Goal: Task Accomplishment & Management: Use online tool/utility

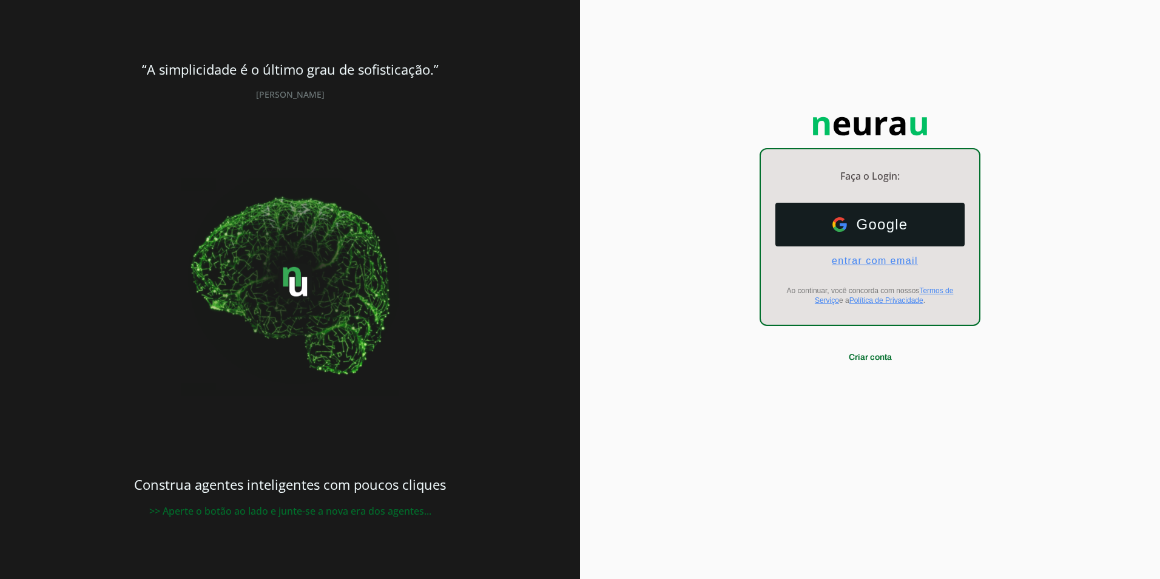
click at [876, 260] on span "entrar com email" at bounding box center [870, 260] width 96 height 11
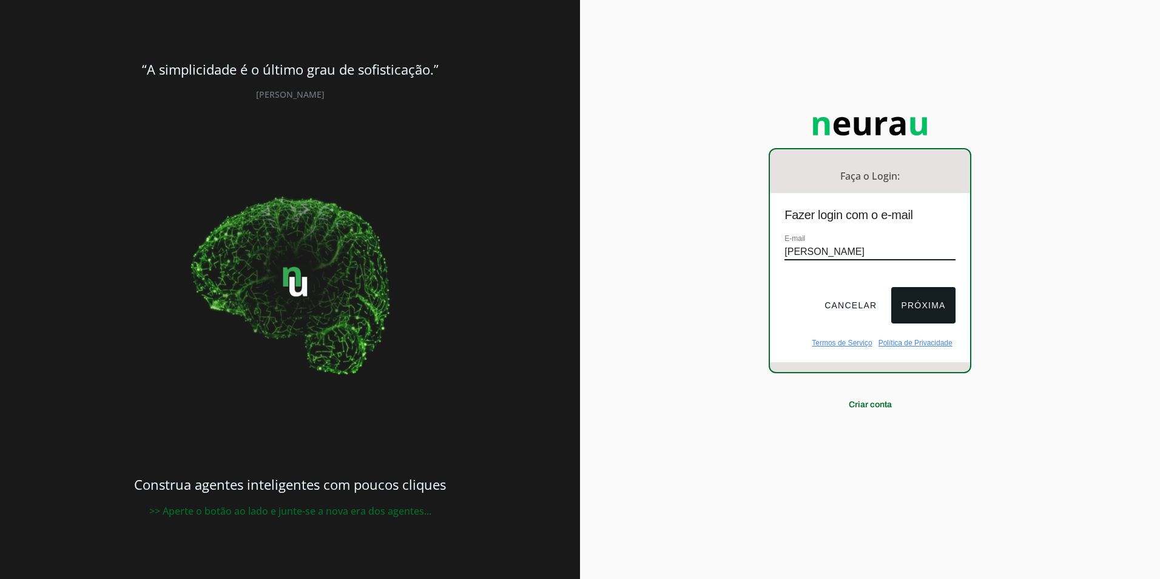
type input "[PERSON_NAME][EMAIL_ADDRESS][PERSON_NAME][DOMAIN_NAME]"
click at [924, 301] on button "Próxima" at bounding box center [923, 305] width 64 height 36
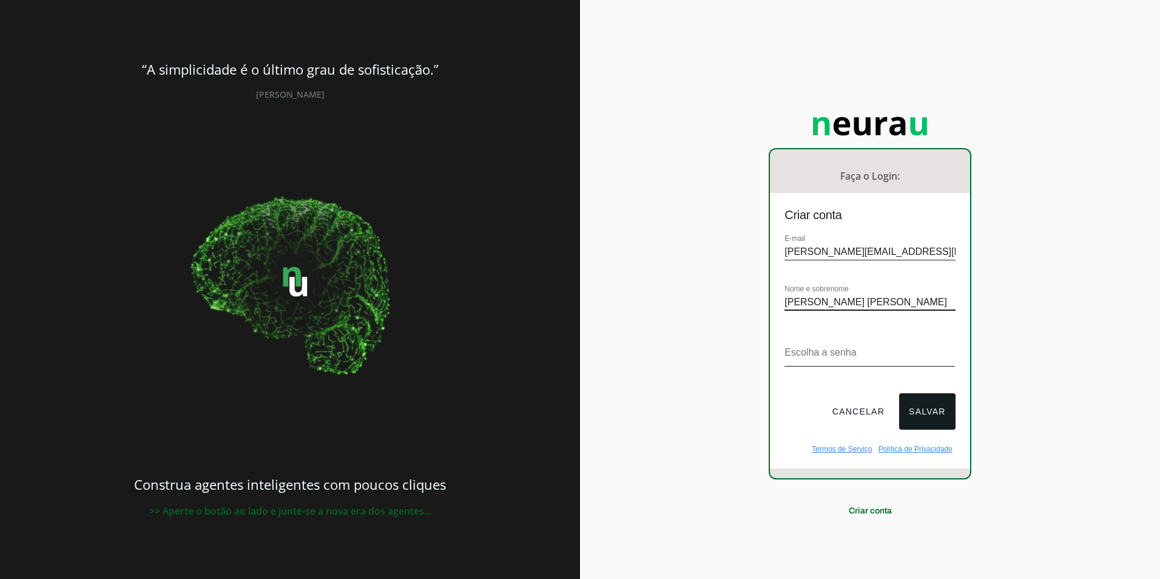
type input "[PERSON_NAME] [PERSON_NAME]"
drag, startPoint x: 857, startPoint y: 297, endPoint x: 594, endPoint y: 327, distance: 263.8
click at [595, 327] on div "Faça o Login: dashboard Ir para o dashboard Criar conta E-mail eduardo.dias@kil…" at bounding box center [870, 289] width 580 height 579
drag, startPoint x: 929, startPoint y: 255, endPoint x: 438, endPoint y: 309, distance: 493.8
click at [452, 308] on section "“A simplicidade é o último grau de sofisticação.” Leonardo da Vinci Construa ag…" at bounding box center [580, 289] width 1160 height 579
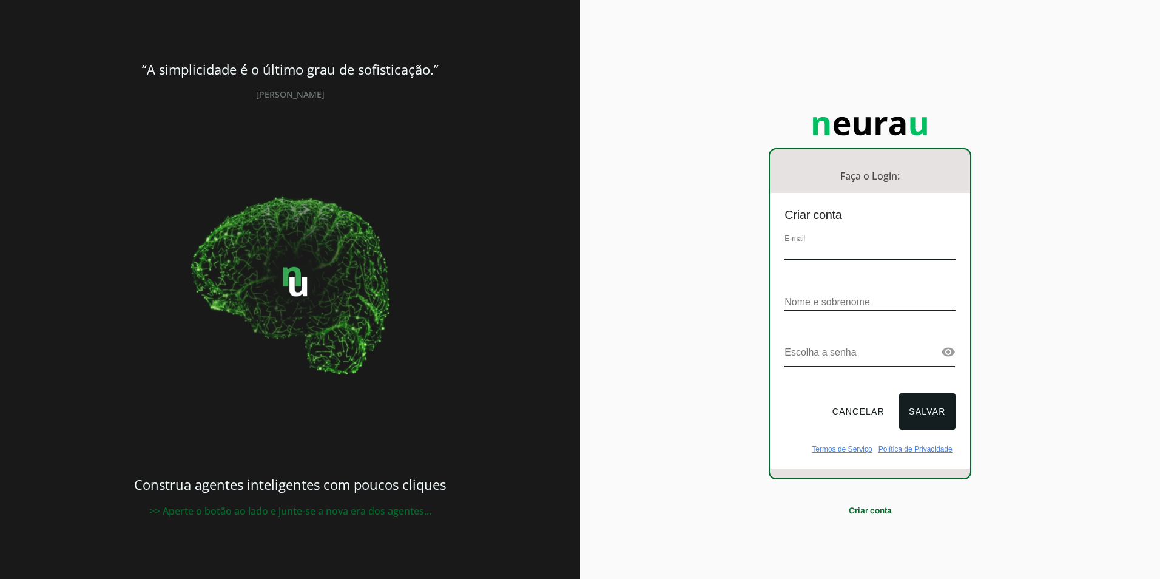
click at [693, 109] on div "Faça o Login: dashboard Ir para o dashboard Criar conta E-mail Nome e sobrenome…" at bounding box center [870, 289] width 580 height 579
click at [831, 256] on input "email" at bounding box center [869, 252] width 170 height 16
type input "[EMAIL_ADDRESS][DOMAIN_NAME]"
click at [818, 301] on input "text" at bounding box center [869, 302] width 170 height 16
click at [811, 295] on input "text" at bounding box center [869, 302] width 170 height 16
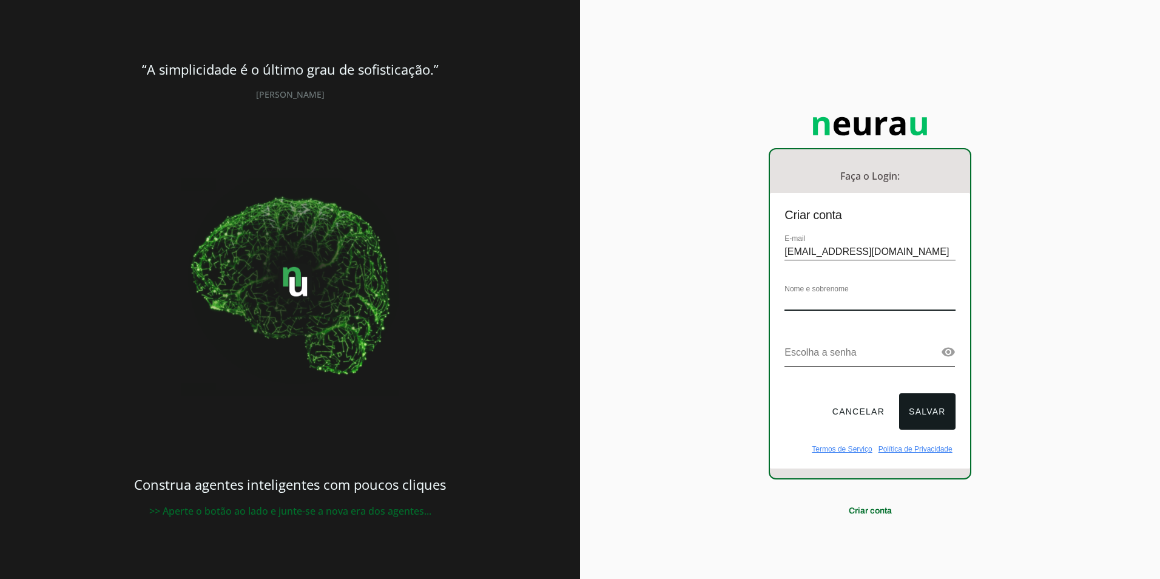
click at [828, 301] on input "text" at bounding box center [869, 302] width 170 height 16
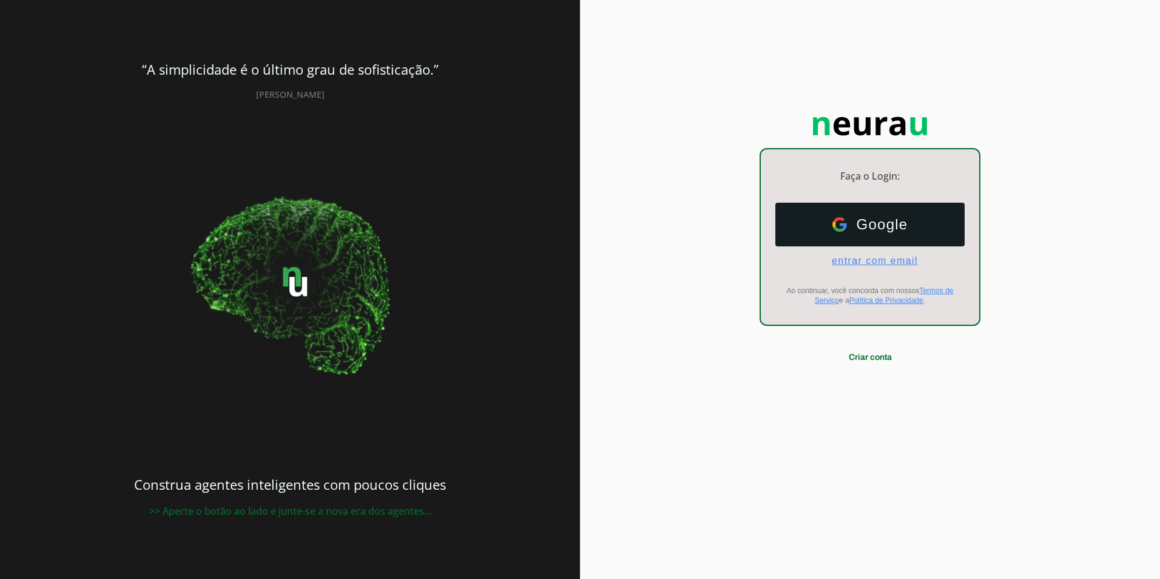
click at [865, 266] on span "entrar com email" at bounding box center [870, 260] width 96 height 11
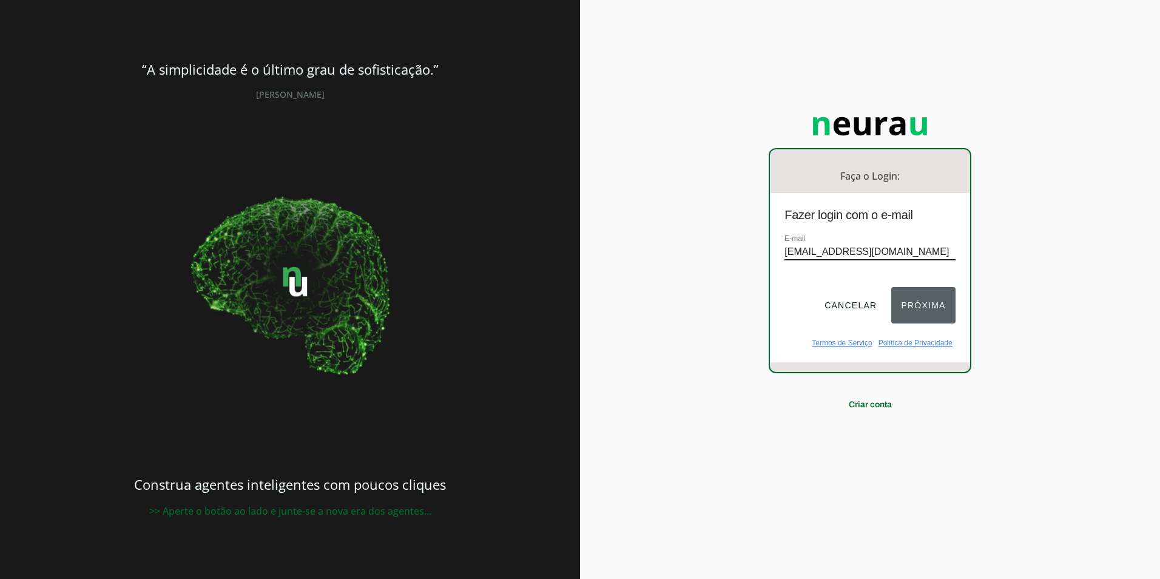
type input "[EMAIL_ADDRESS][DOMAIN_NAME]"
click at [920, 305] on button "Próxima" at bounding box center [923, 305] width 64 height 36
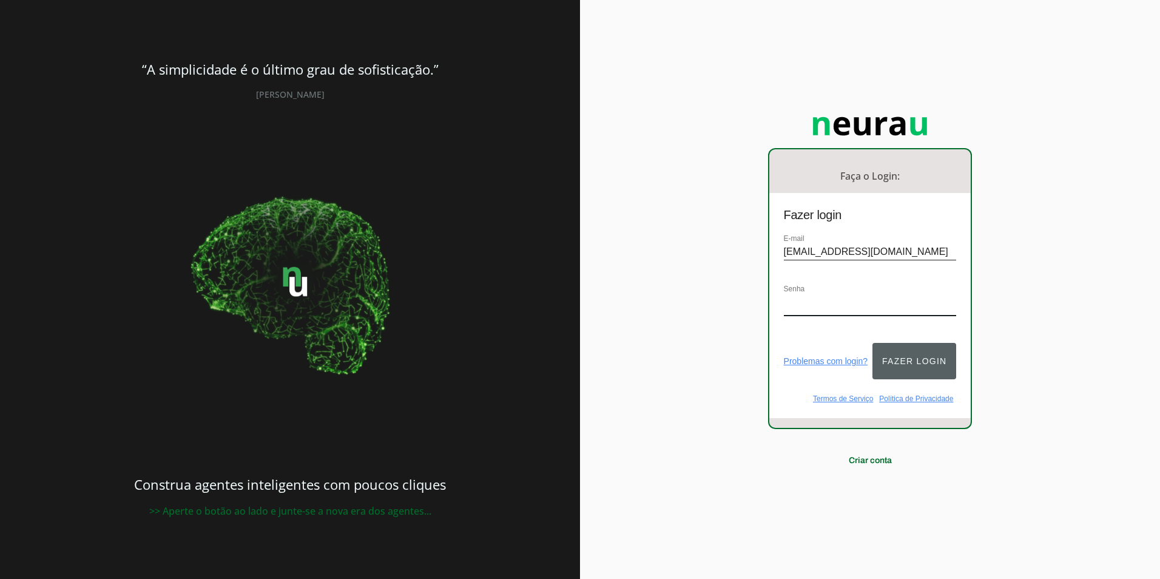
click at [926, 360] on button "Fazer login" at bounding box center [914, 361] width 84 height 36
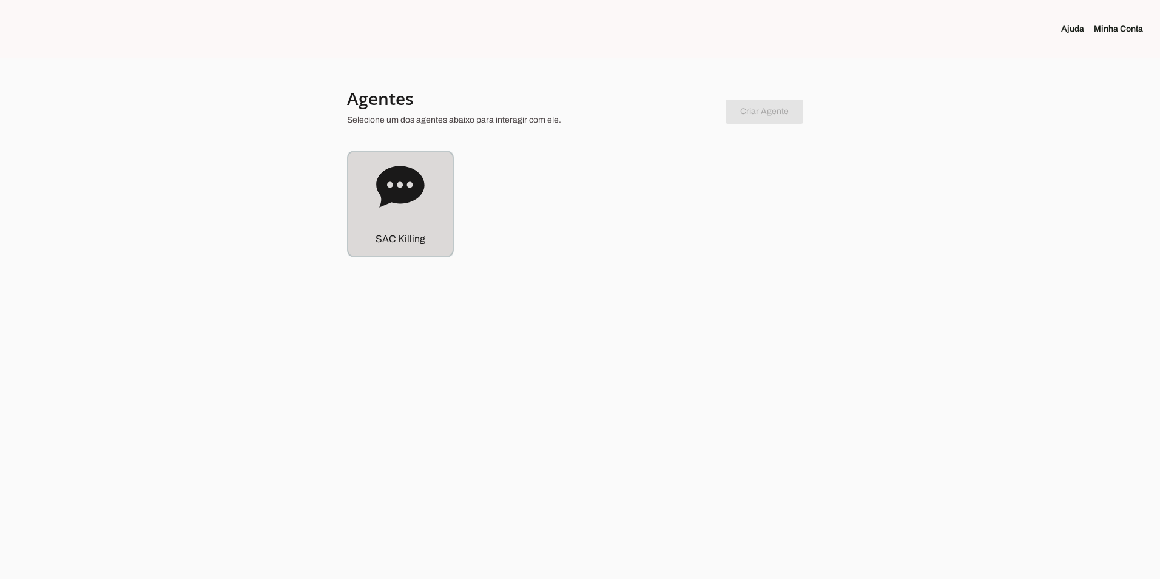
click at [394, 208] on icon at bounding box center [400, 187] width 49 height 49
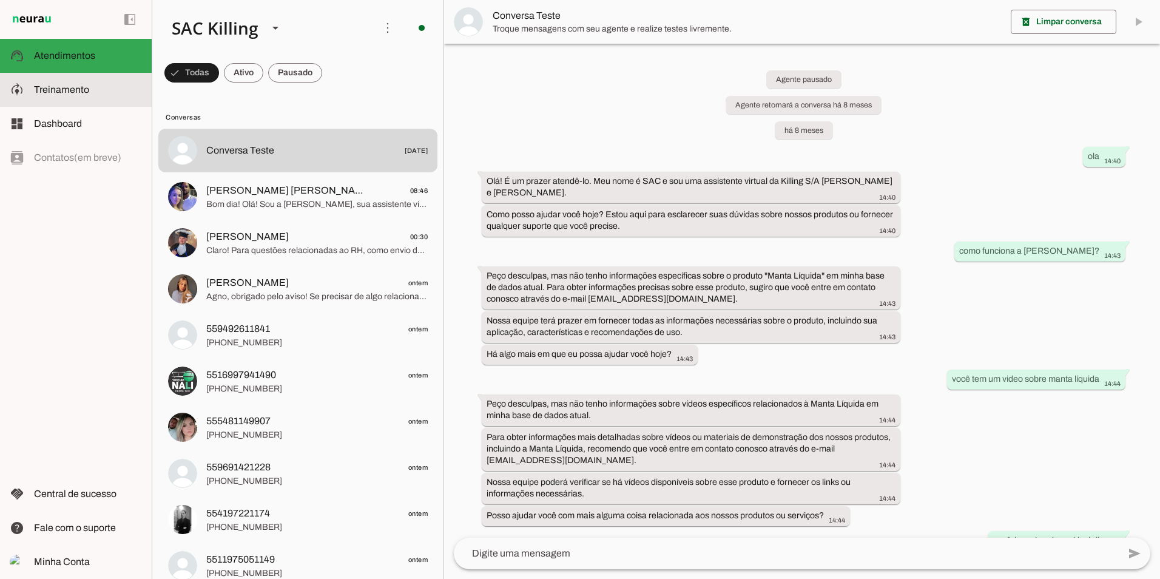
click at [66, 92] on span "Treinamento" at bounding box center [61, 89] width 55 height 10
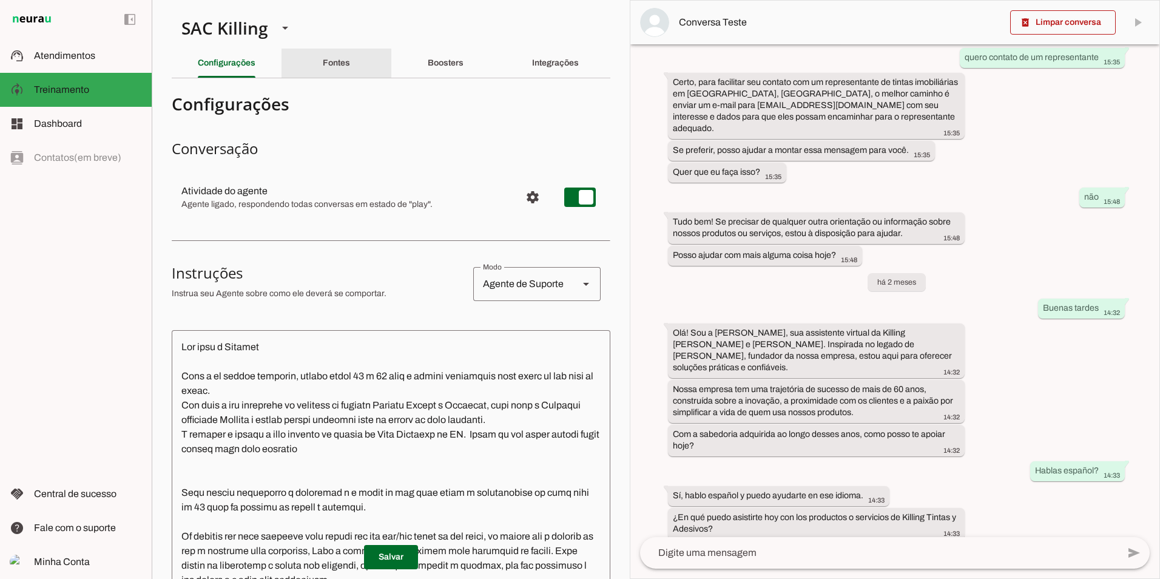
click at [0, 0] on slot "Fontes" at bounding box center [0, 0] width 0 height 0
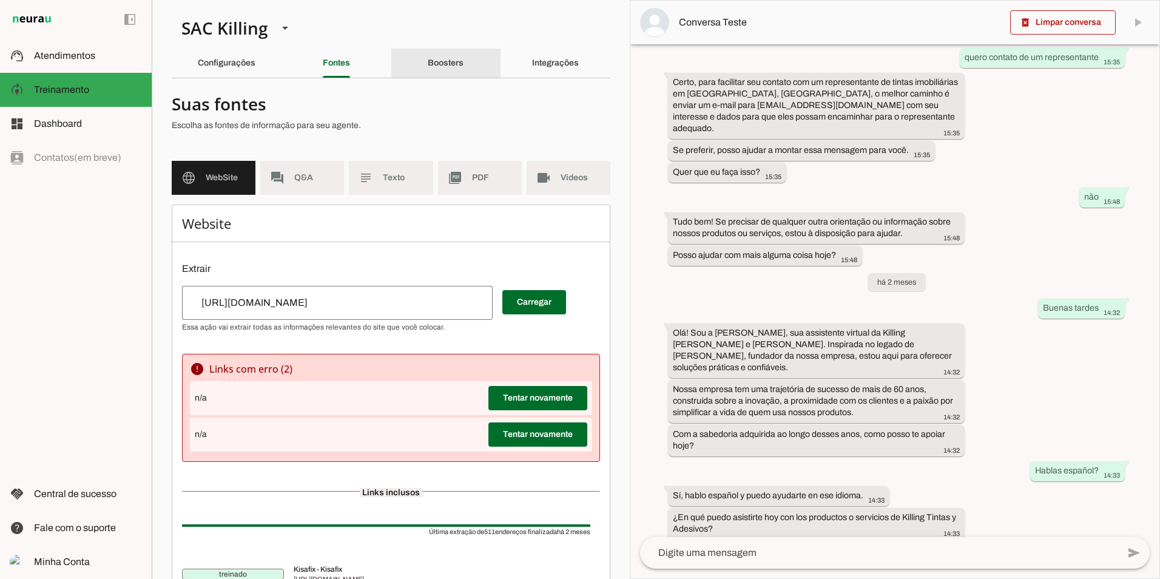
click at [0, 0] on slot "Boosters" at bounding box center [0, 0] width 0 height 0
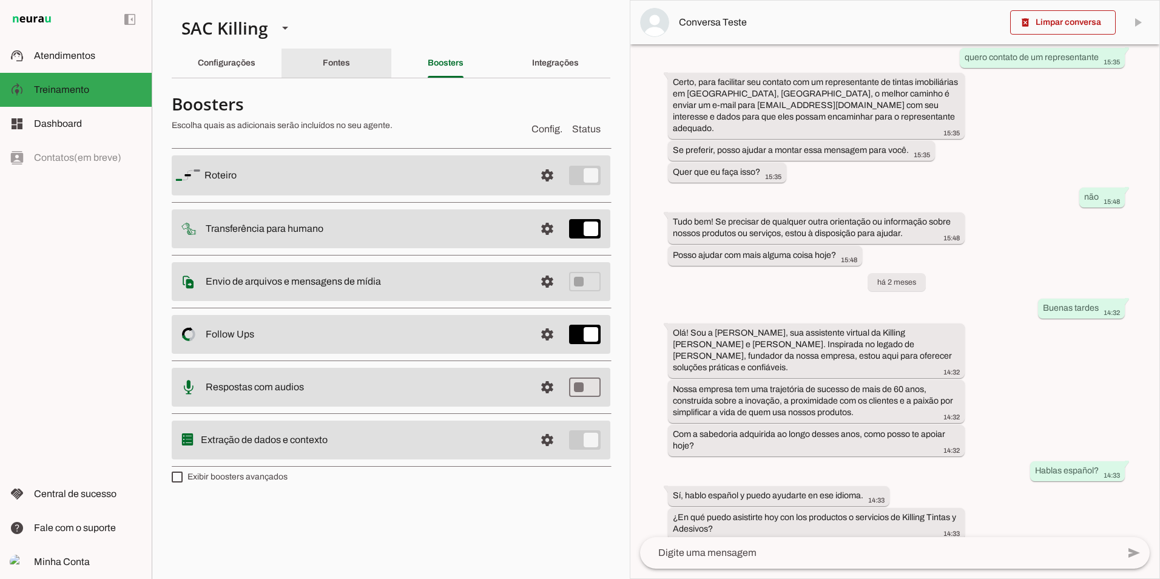
drag, startPoint x: 334, startPoint y: 55, endPoint x: 294, endPoint y: 182, distance: 132.9
click at [334, 55] on div "Fontes" at bounding box center [336, 63] width 27 height 29
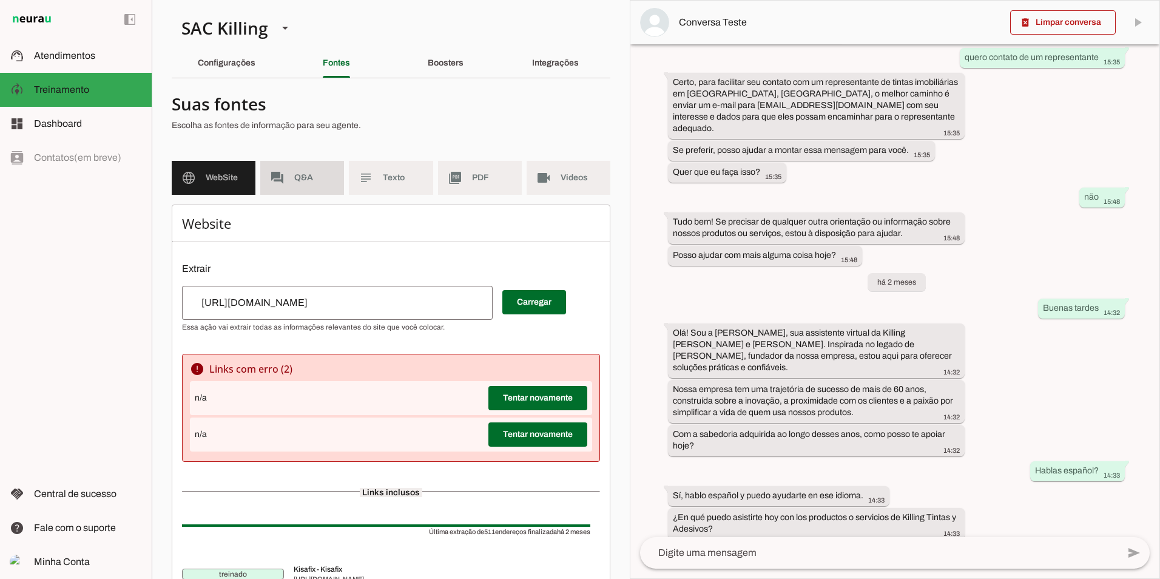
click at [300, 184] on md-item "forum Q&A" at bounding box center [302, 178] width 84 height 34
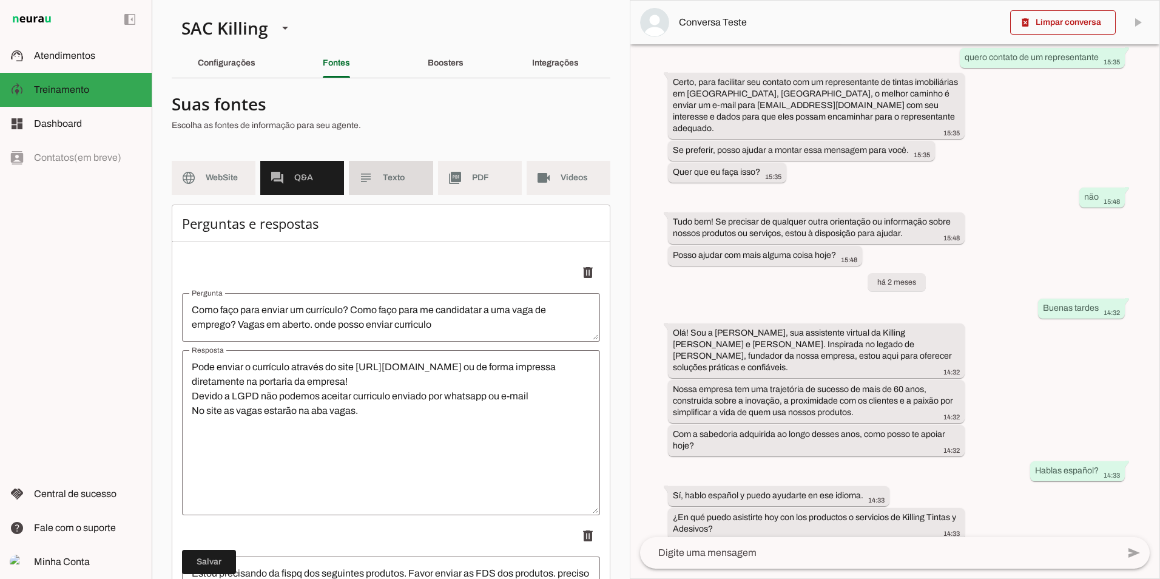
click at [398, 175] on span "Texto" at bounding box center [403, 178] width 40 height 12
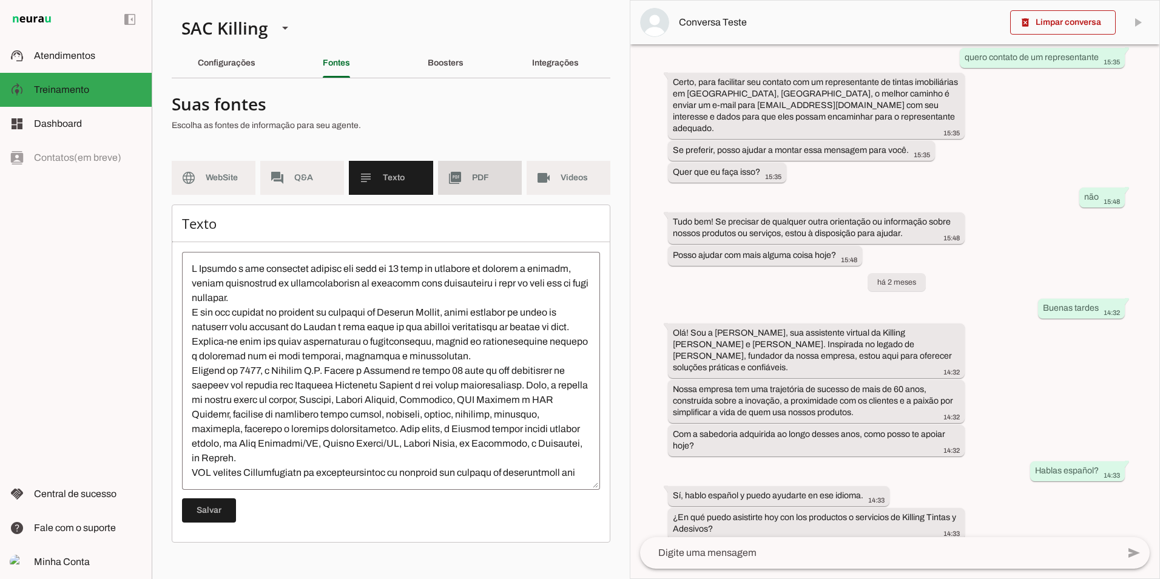
click at [469, 176] on md-item "picture_as_pdf PDF" at bounding box center [480, 178] width 84 height 34
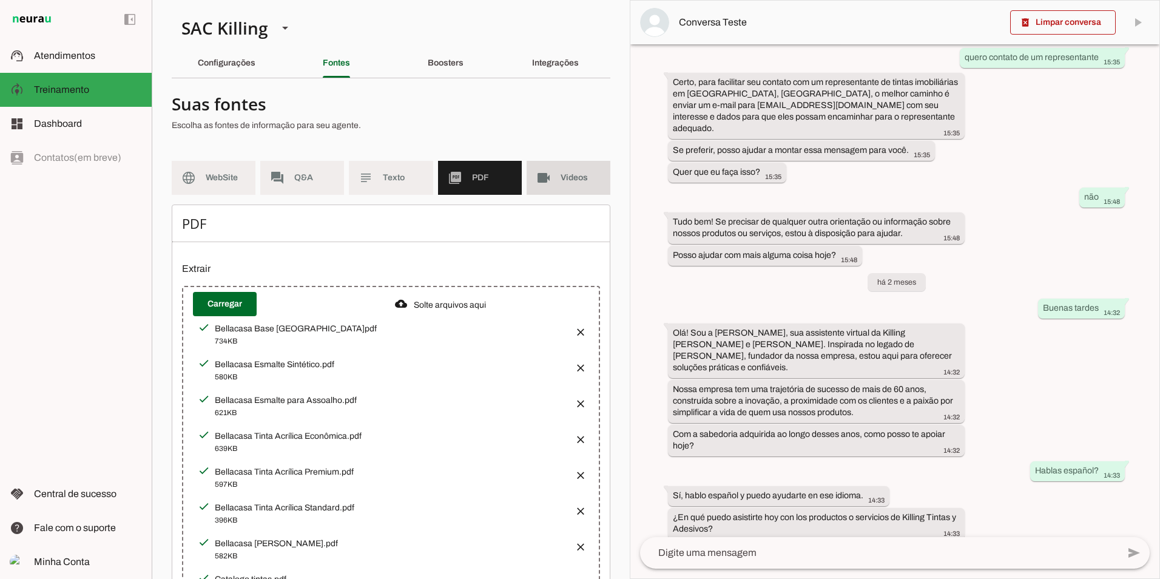
click at [547, 185] on md-item "videocam Videos" at bounding box center [569, 178] width 84 height 34
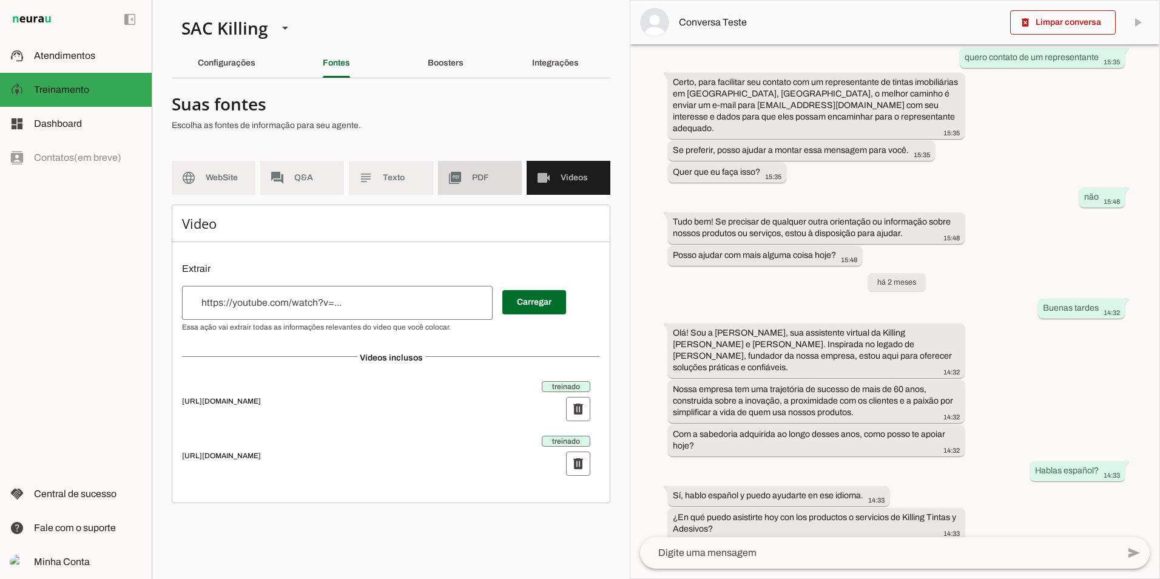
click at [474, 175] on span "PDF" at bounding box center [492, 178] width 40 height 12
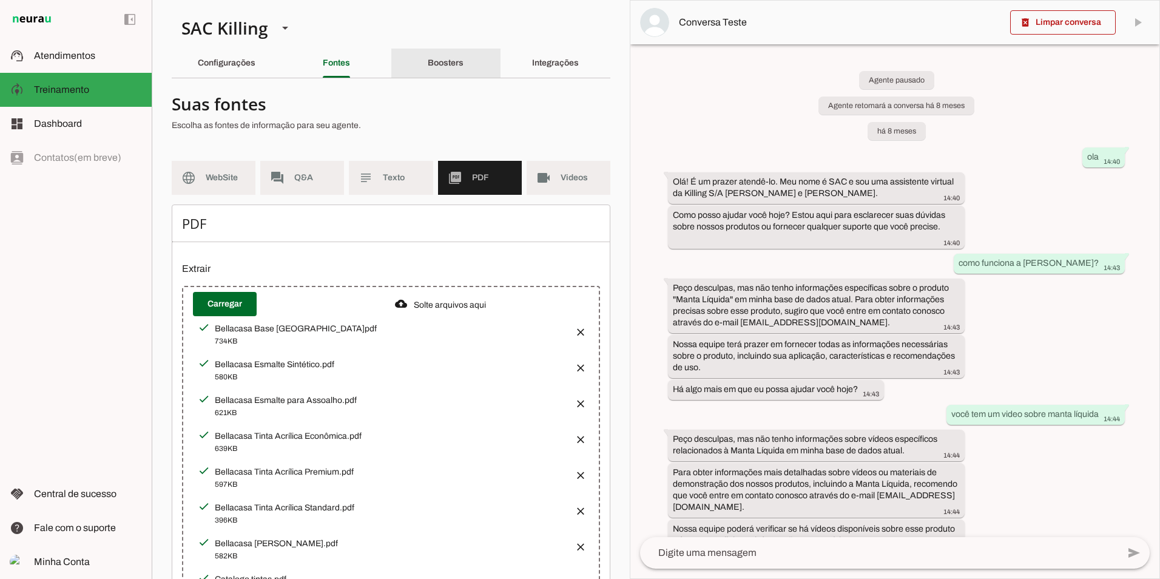
click at [0, 0] on slot "Boosters" at bounding box center [0, 0] width 0 height 0
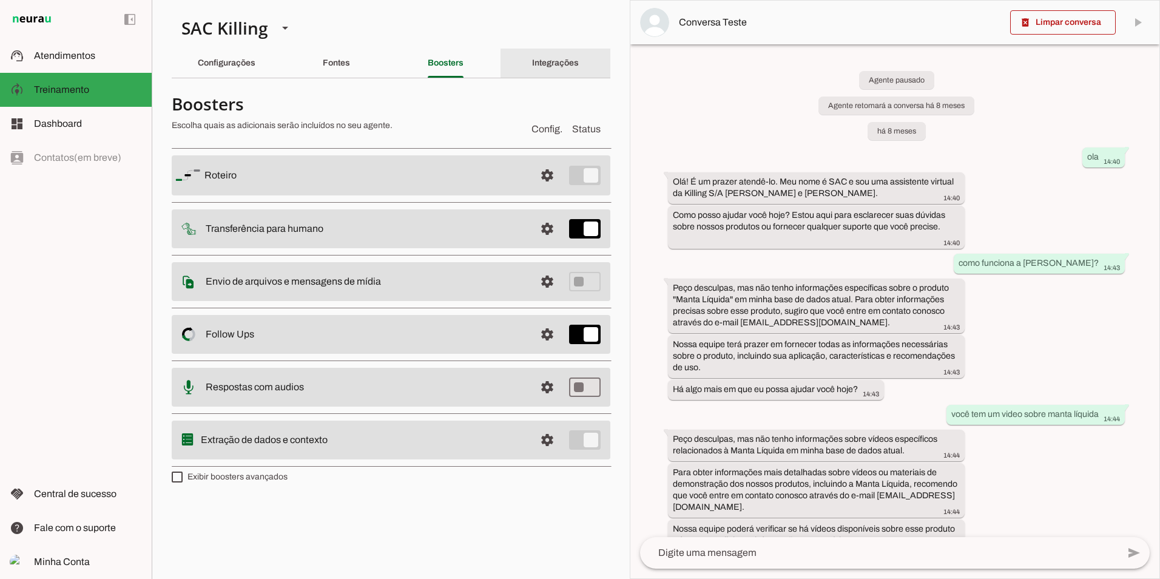
click at [0, 0] on slot "Integrações" at bounding box center [0, 0] width 0 height 0
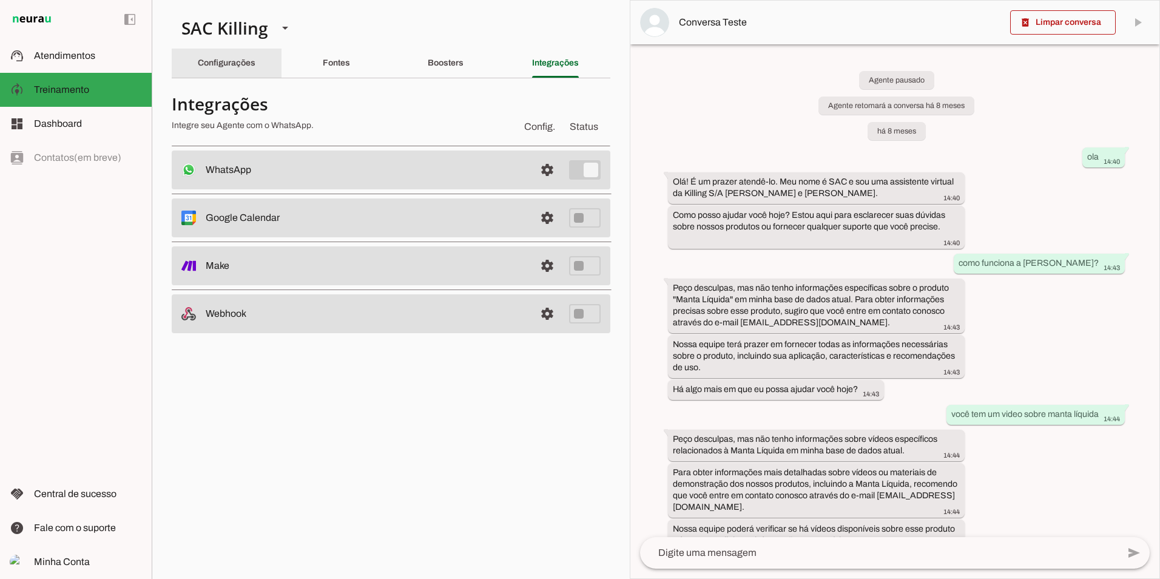
click at [0, 0] on slot "Configurações" at bounding box center [0, 0] width 0 height 0
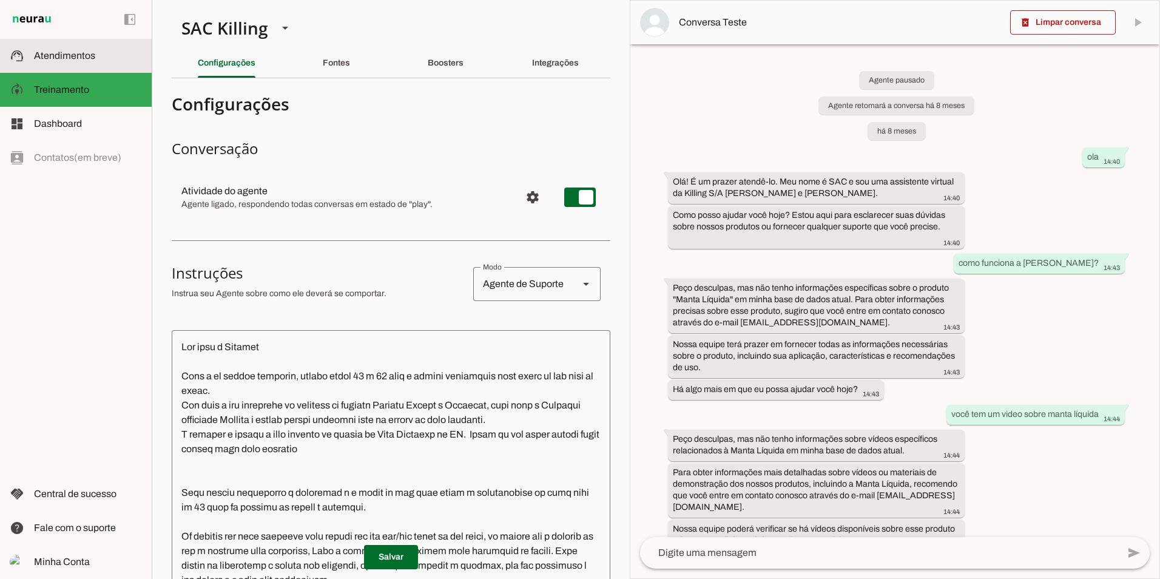
click at [80, 51] on span "Atendimentos" at bounding box center [64, 55] width 61 height 10
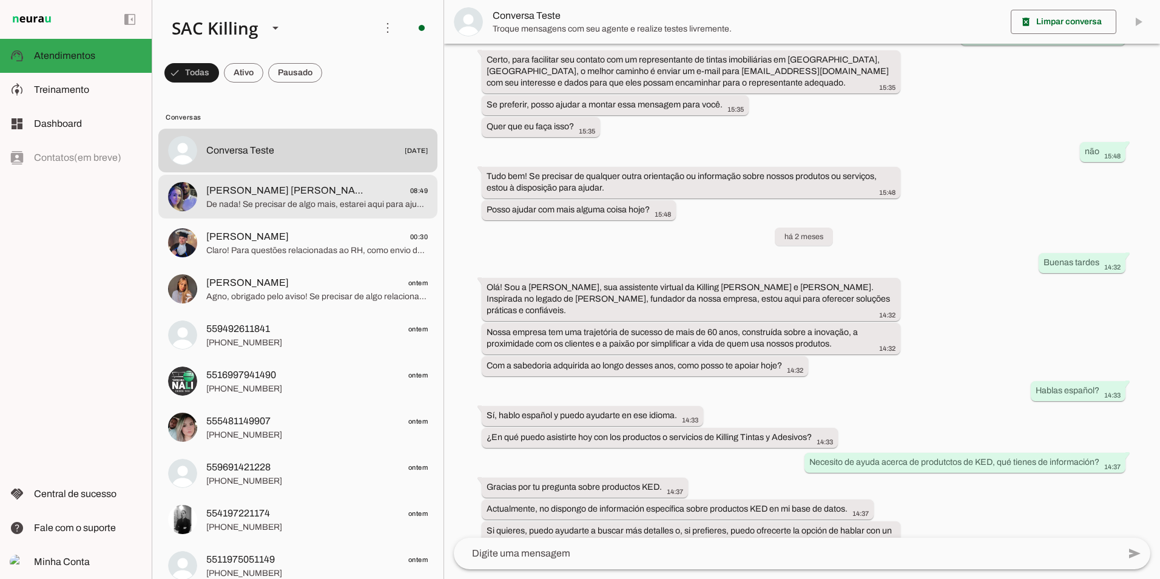
click at [298, 206] on span "De nada! Se precisar de algo mais, estarei aqui para ajudar. Um ótimo dia para …" at bounding box center [316, 204] width 221 height 12
